Goal: Book appointment/travel/reservation

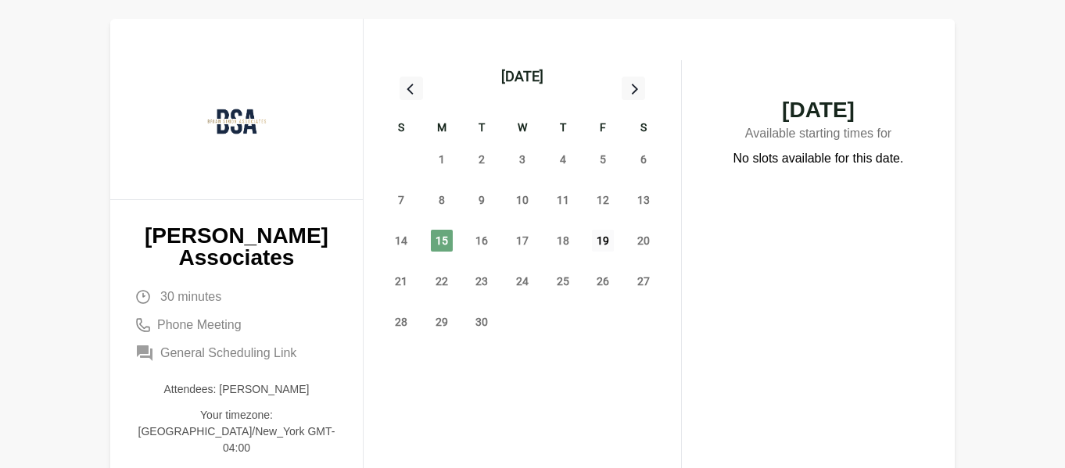
click at [607, 235] on span "19" at bounding box center [603, 241] width 22 height 22
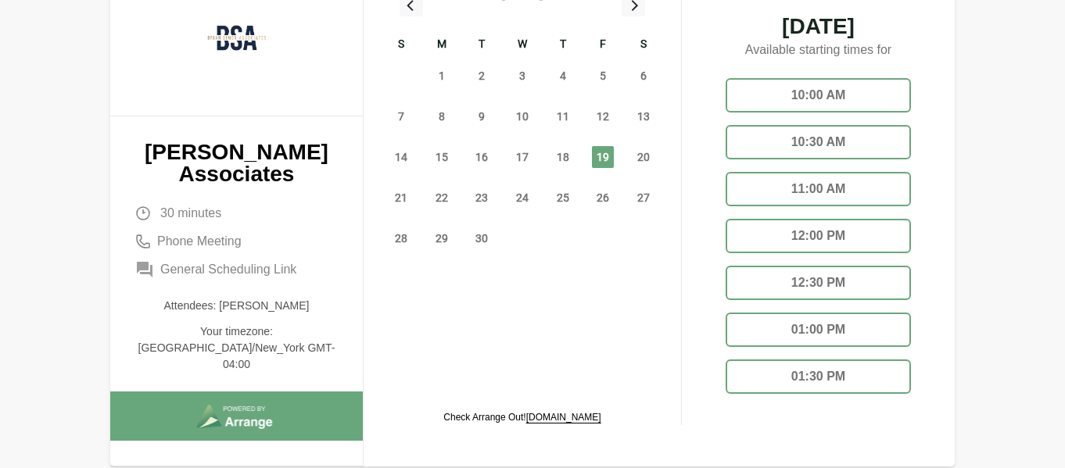
scroll to position [84, 0]
click at [845, 182] on div "11:00 AM" at bounding box center [817, 188] width 185 height 34
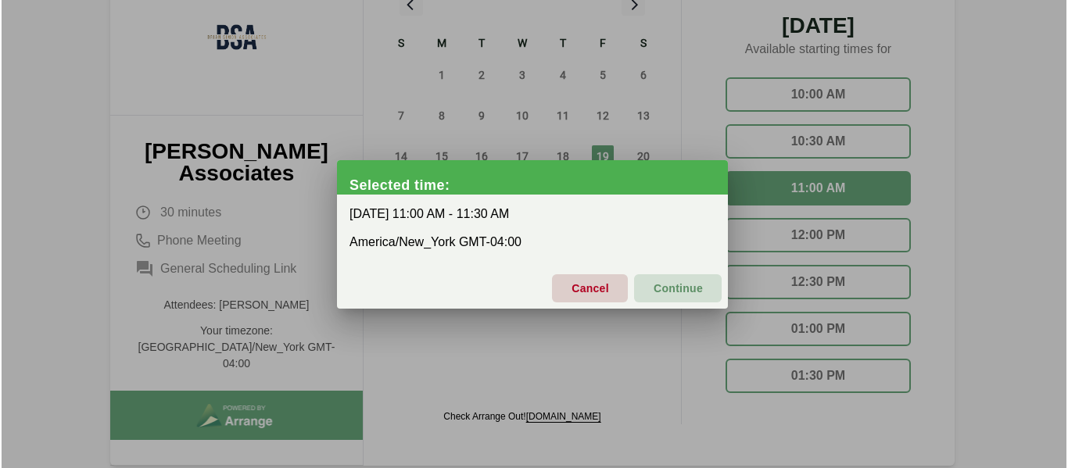
scroll to position [0, 0]
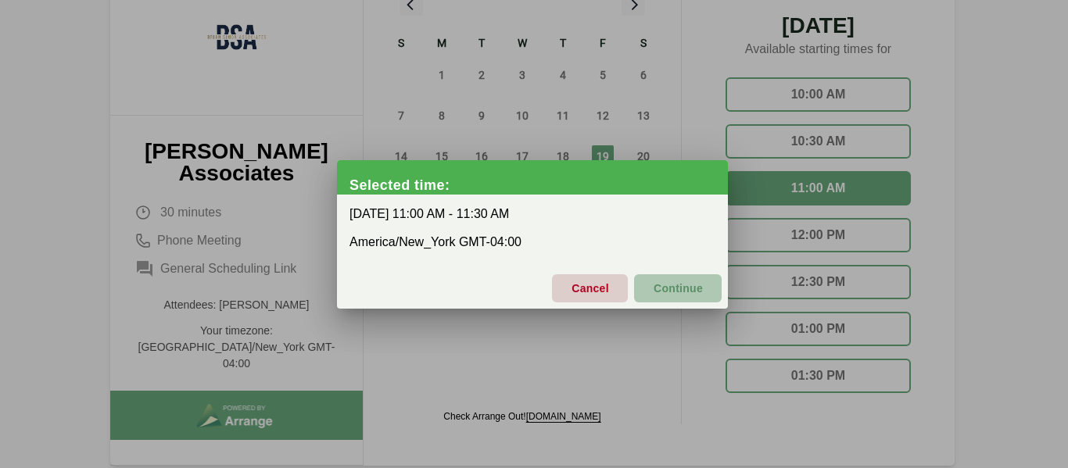
click at [684, 284] on span "Continue" at bounding box center [678, 288] width 50 height 33
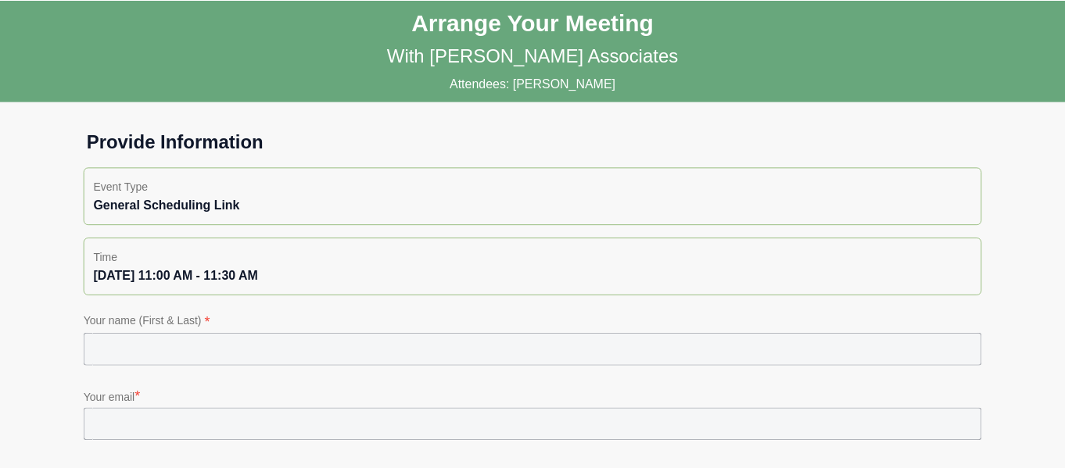
scroll to position [84, 0]
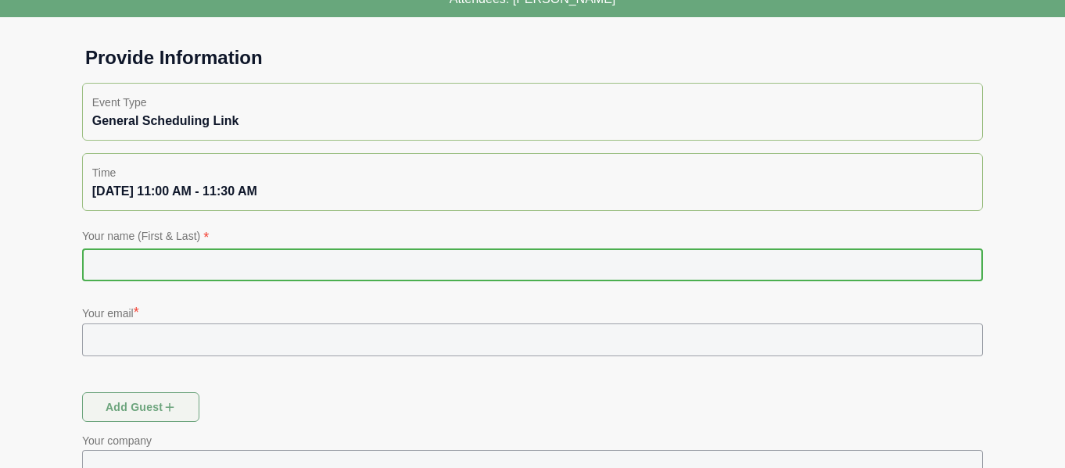
click at [593, 272] on input "text" at bounding box center [532, 265] width 901 height 33
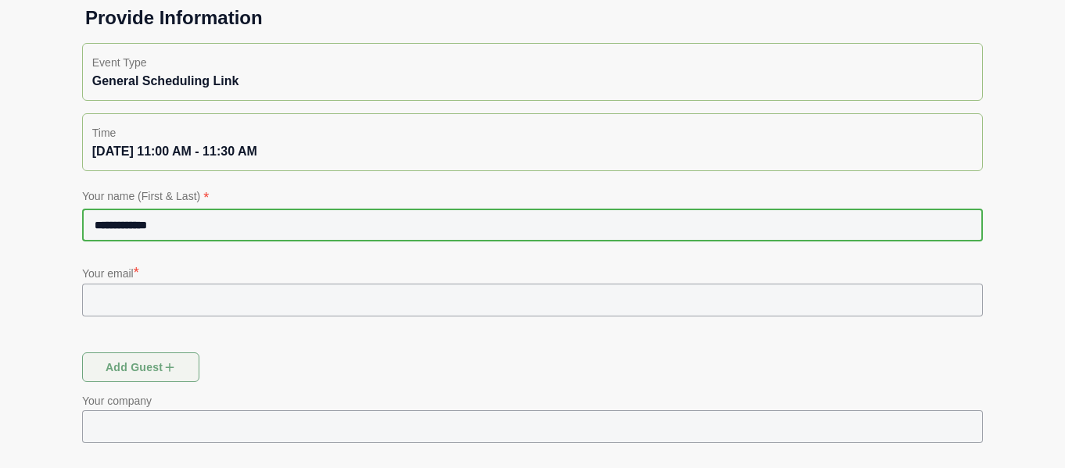
scroll to position [125, 0]
type input "**********"
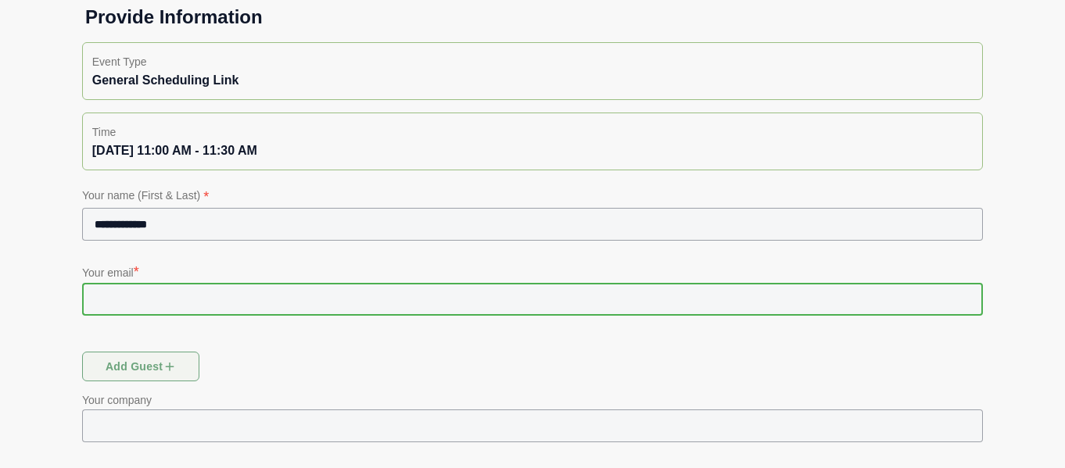
click at [589, 290] on input "text" at bounding box center [532, 299] width 901 height 33
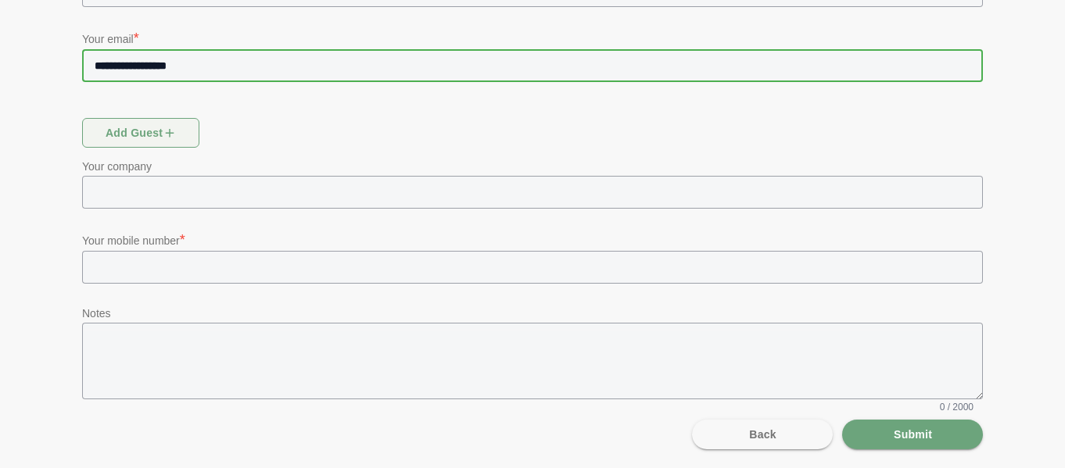
type input "**********"
click at [476, 269] on input "text" at bounding box center [545, 267] width 873 height 33
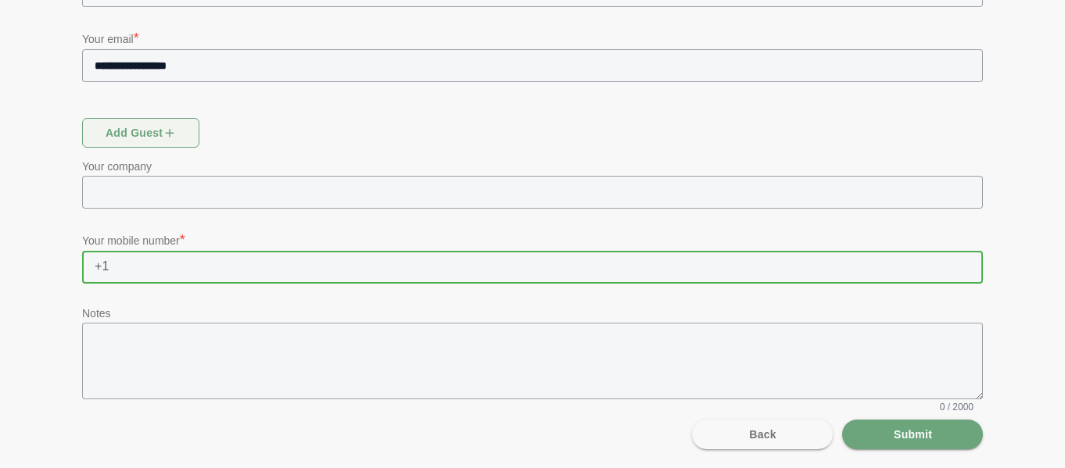
click at [476, 268] on input "text" at bounding box center [545, 267] width 873 height 33
type input "**********"
click at [1022, 374] on div "**********" at bounding box center [532, 54] width 1065 height 827
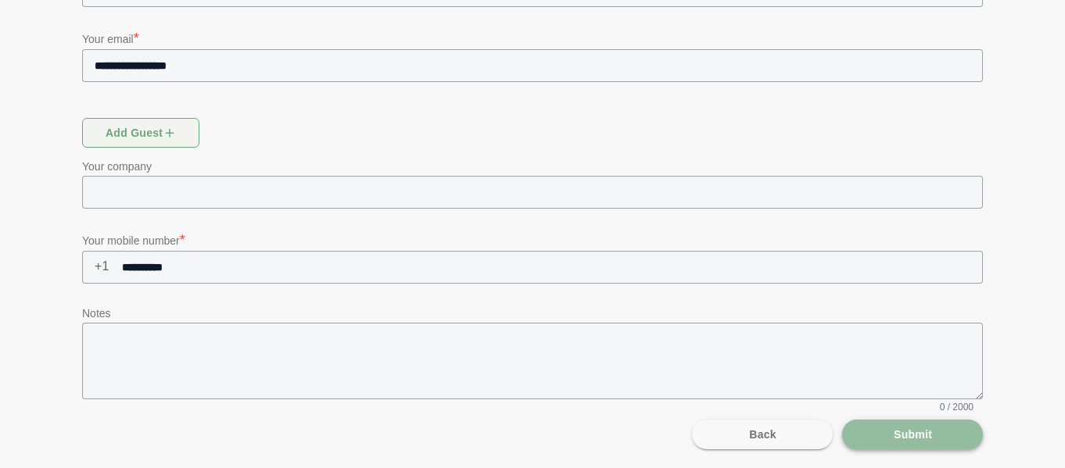
click at [940, 428] on button "Submit" at bounding box center [912, 435] width 141 height 30
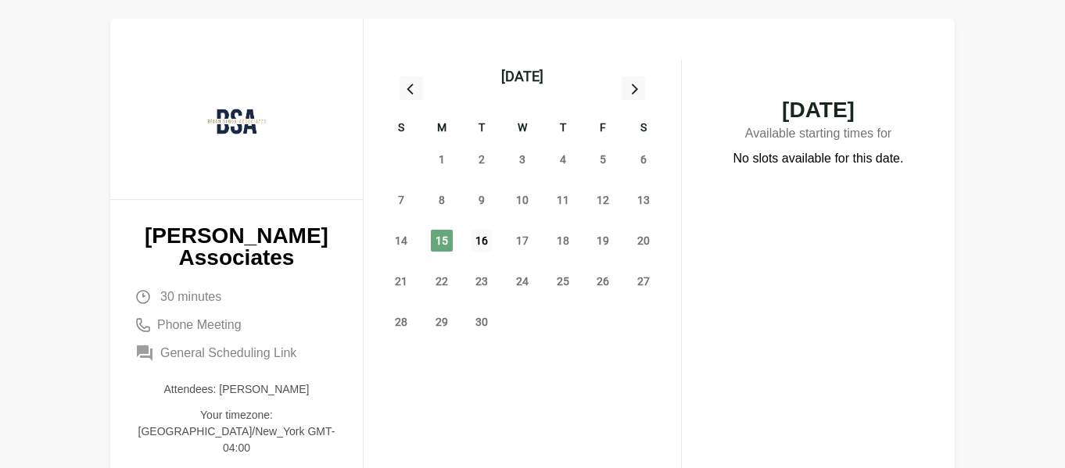
click at [478, 245] on span "16" at bounding box center [482, 241] width 22 height 22
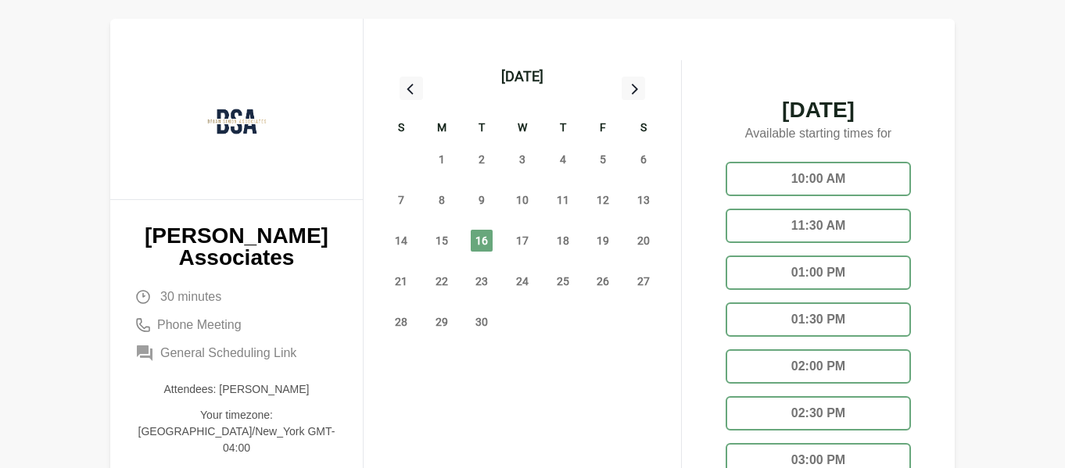
click at [823, 209] on div "11:30 AM" at bounding box center [817, 226] width 185 height 34
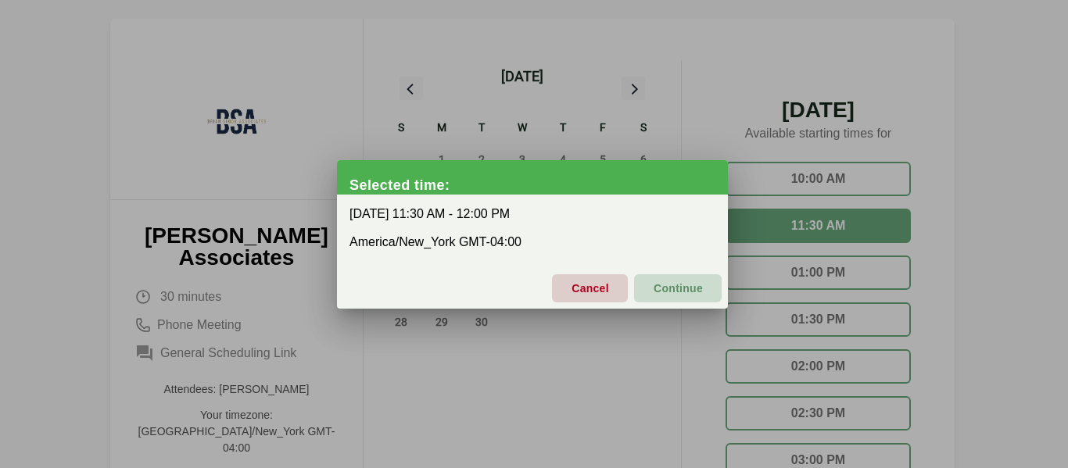
click at [659, 288] on span "Continue" at bounding box center [678, 288] width 50 height 33
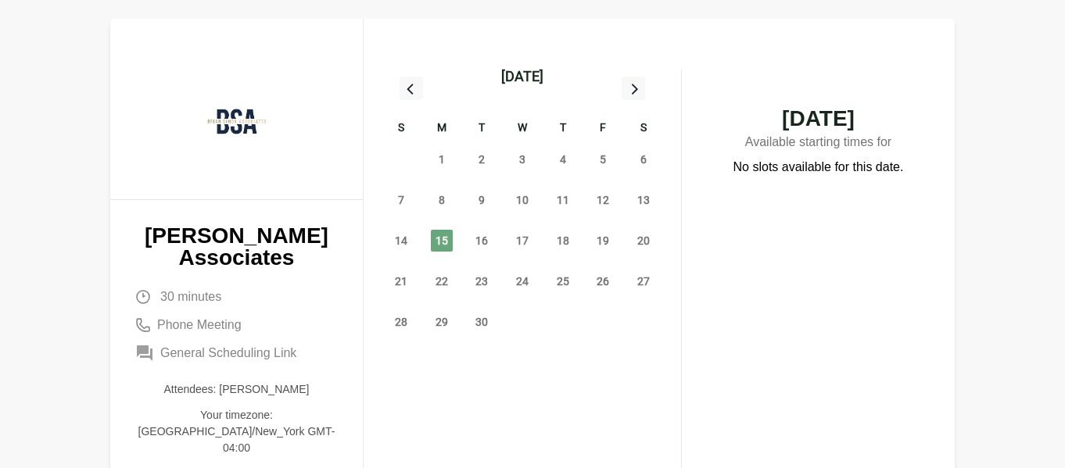
scroll to position [101, 0]
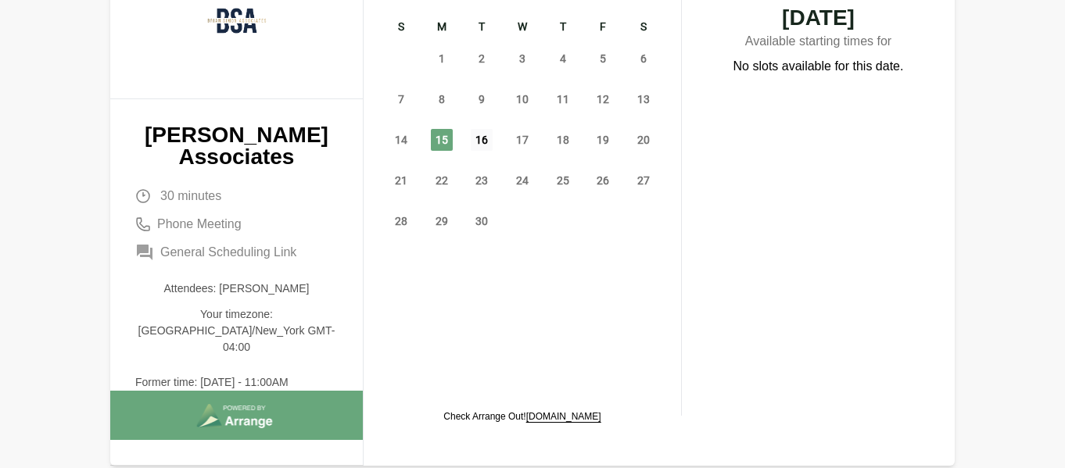
click at [474, 141] on span "16" at bounding box center [482, 140] width 22 height 22
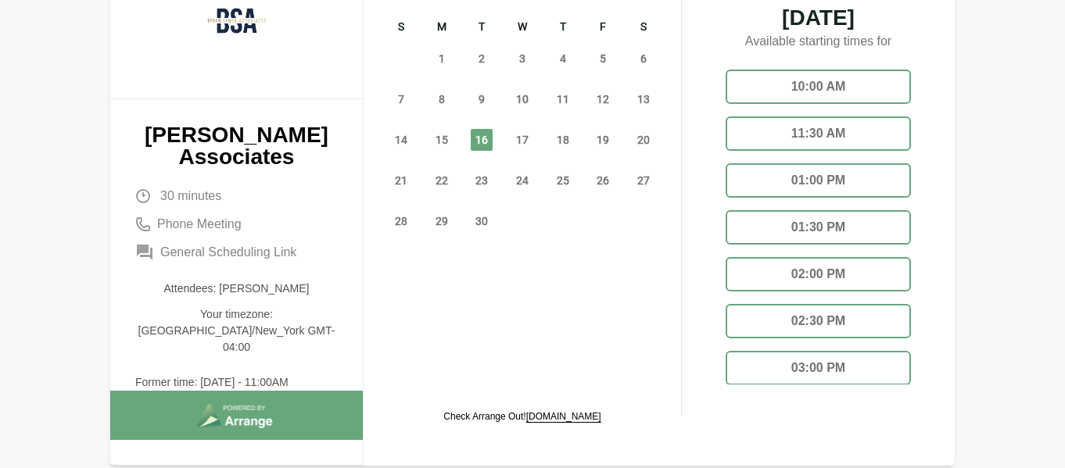
click at [806, 121] on div "11:30 AM" at bounding box center [817, 133] width 185 height 34
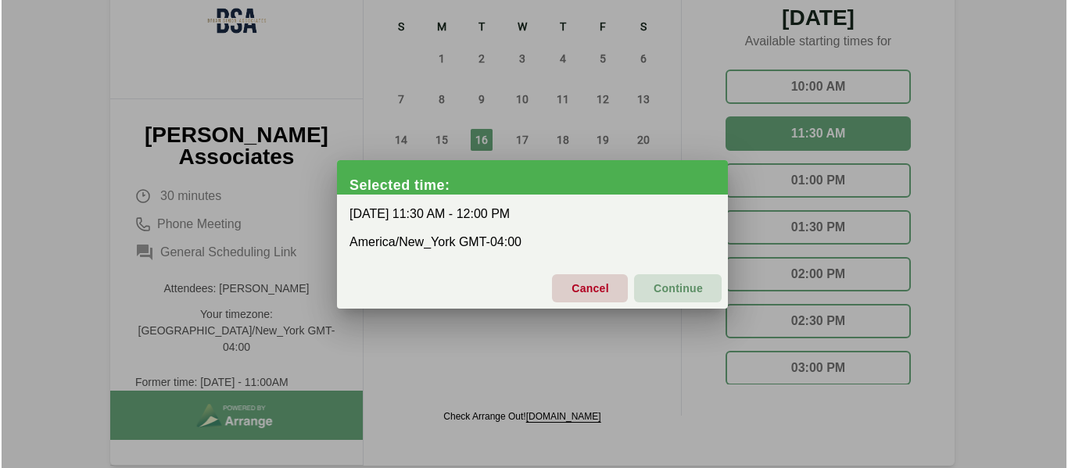
scroll to position [0, 0]
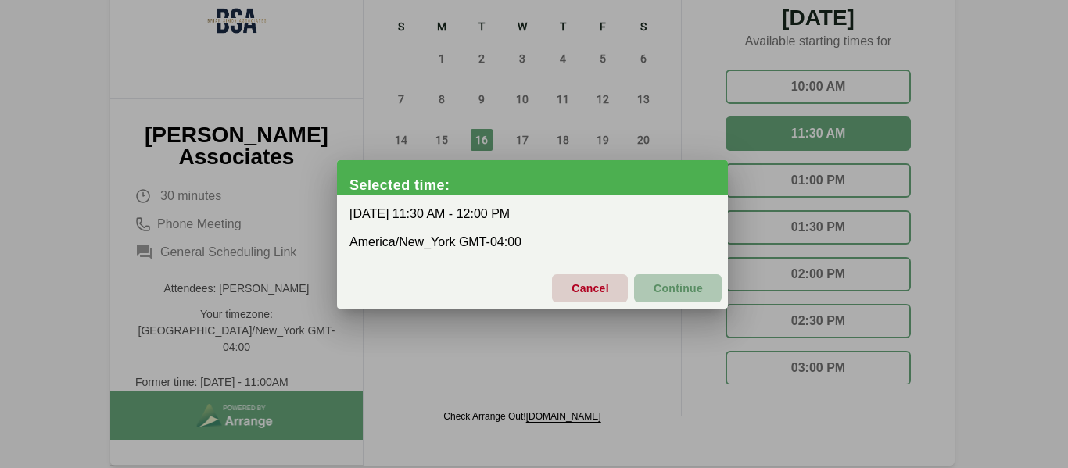
click at [664, 281] on span "Continue" at bounding box center [678, 288] width 50 height 33
